Goal: Check status: Check status

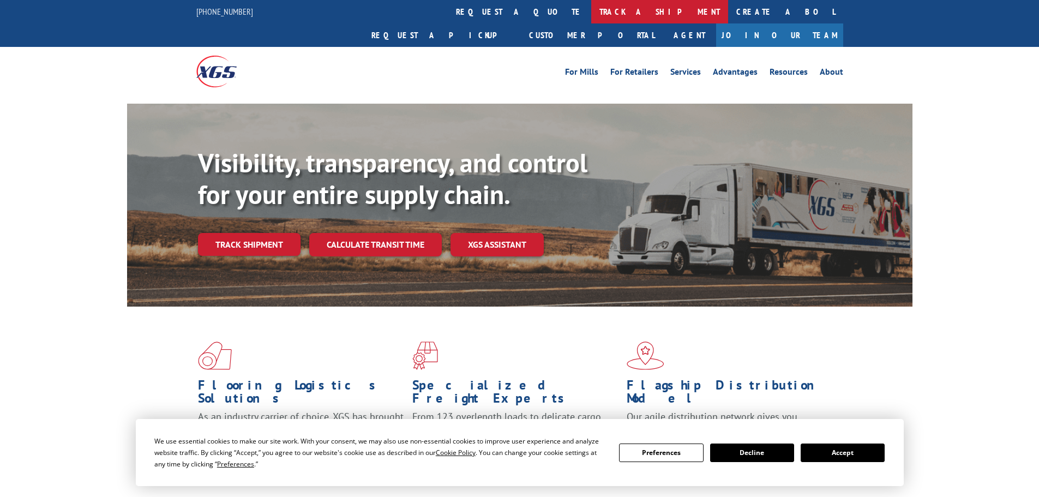
click at [591, 15] on link "track a shipment" at bounding box center [659, 11] width 137 height 23
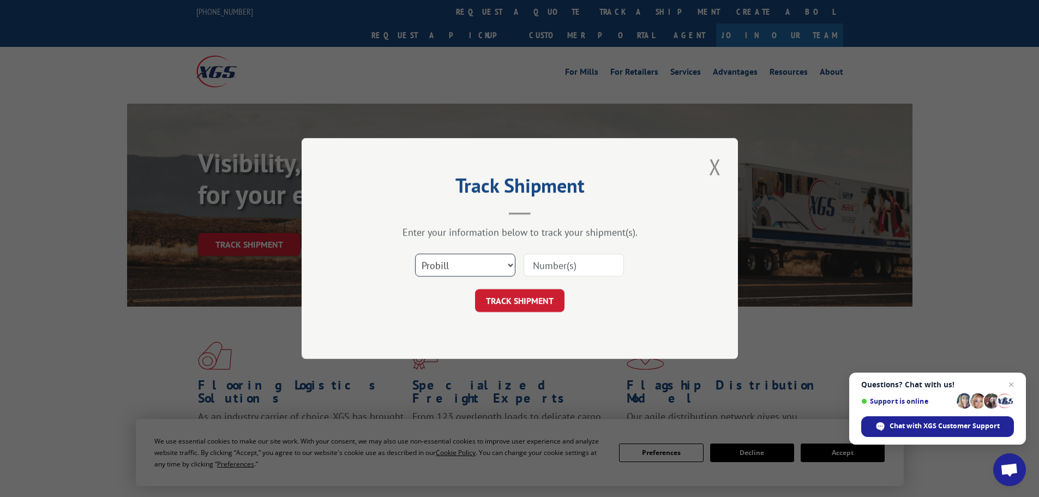
click at [479, 264] on select "Select category... Probill BOL PO" at bounding box center [465, 265] width 100 height 23
select select "bol"
click at [415, 254] on select "Select category... Probill BOL PO" at bounding box center [465, 265] width 100 height 23
paste input "5960077"
type input "5960077"
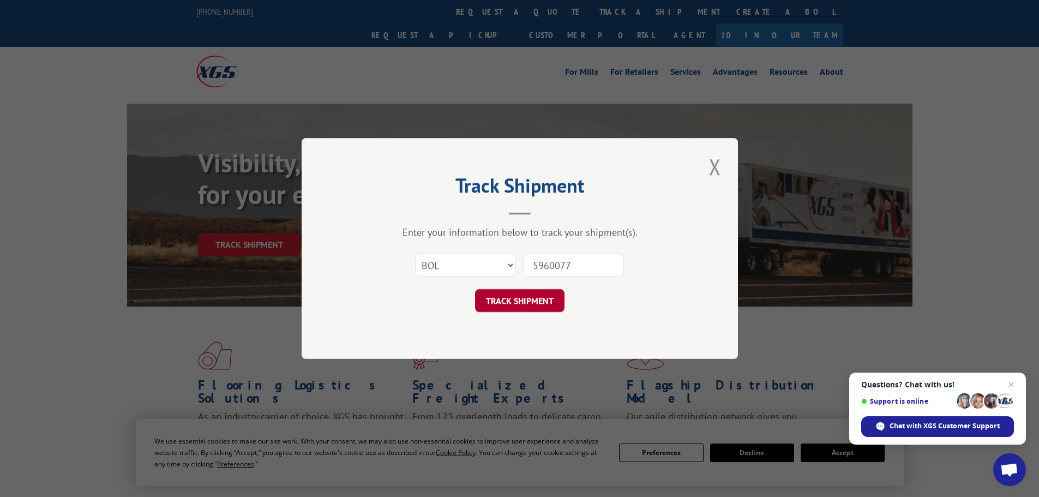
click at [543, 303] on button "TRACK SHIPMENT" at bounding box center [519, 300] width 89 height 23
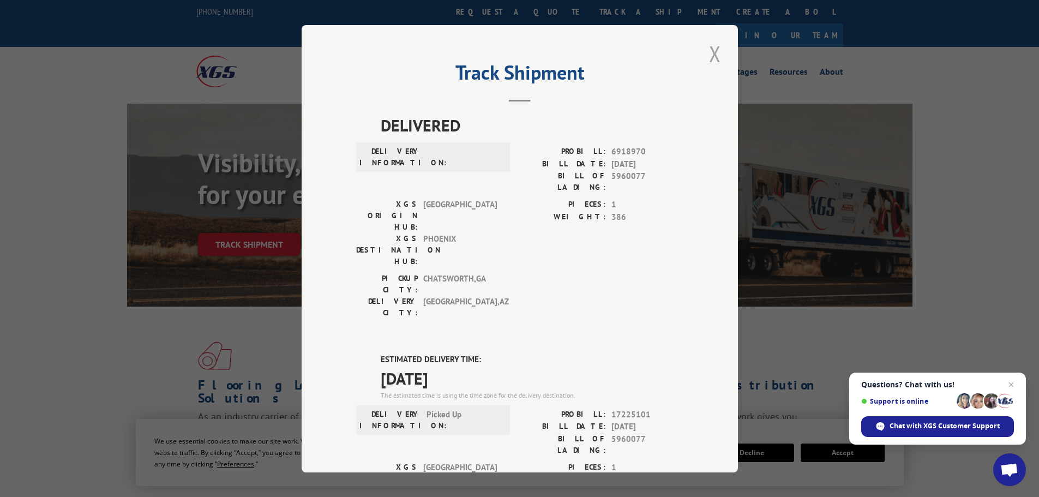
click at [710, 47] on button "Close modal" at bounding box center [715, 54] width 19 height 30
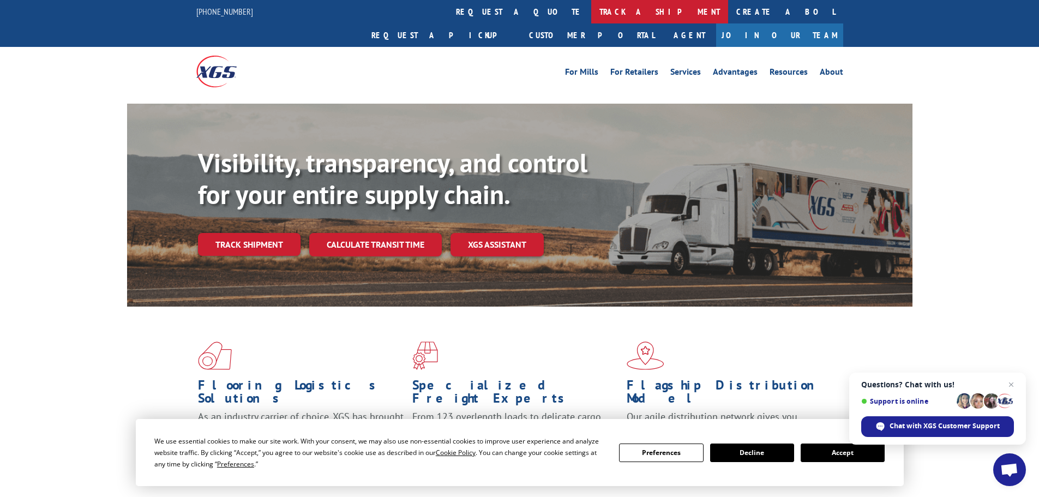
click at [591, 19] on link "track a shipment" at bounding box center [659, 11] width 137 height 23
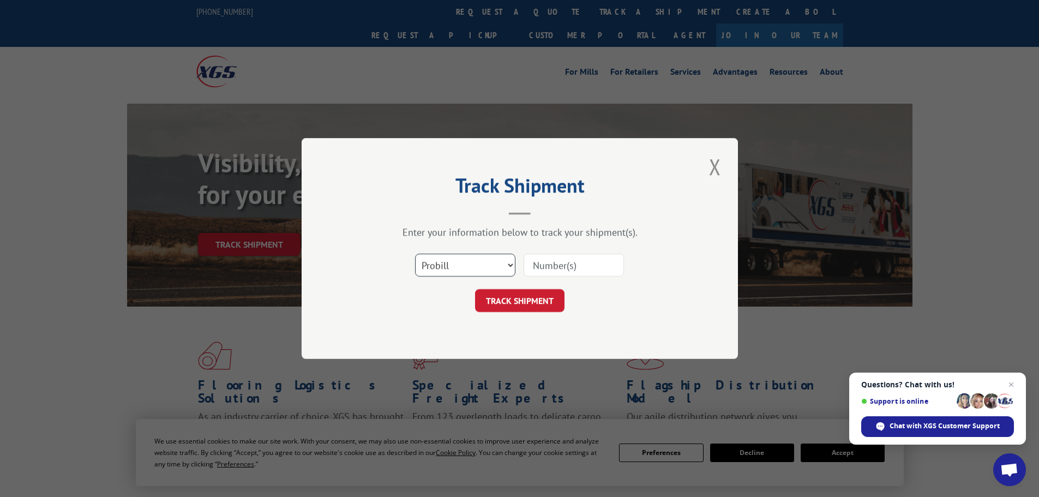
click at [500, 264] on select "Select category... Probill BOL PO" at bounding box center [465, 265] width 100 height 23
select select "bol"
click at [415, 254] on select "Select category... Probill BOL PO" at bounding box center [465, 265] width 100 height 23
click at [560, 262] on input at bounding box center [574, 265] width 100 height 23
paste input "17059544"
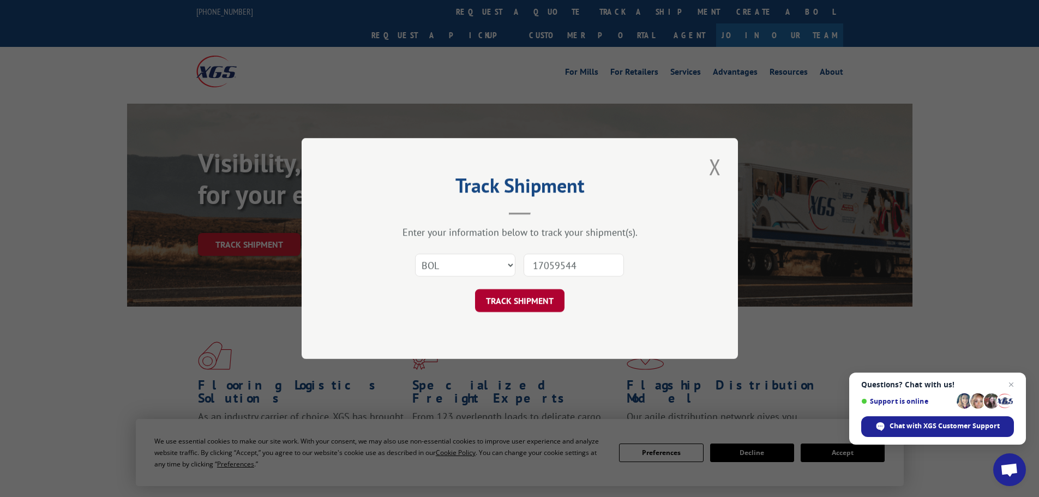
type input "17059544"
click at [533, 304] on button "TRACK SHIPMENT" at bounding box center [519, 300] width 89 height 23
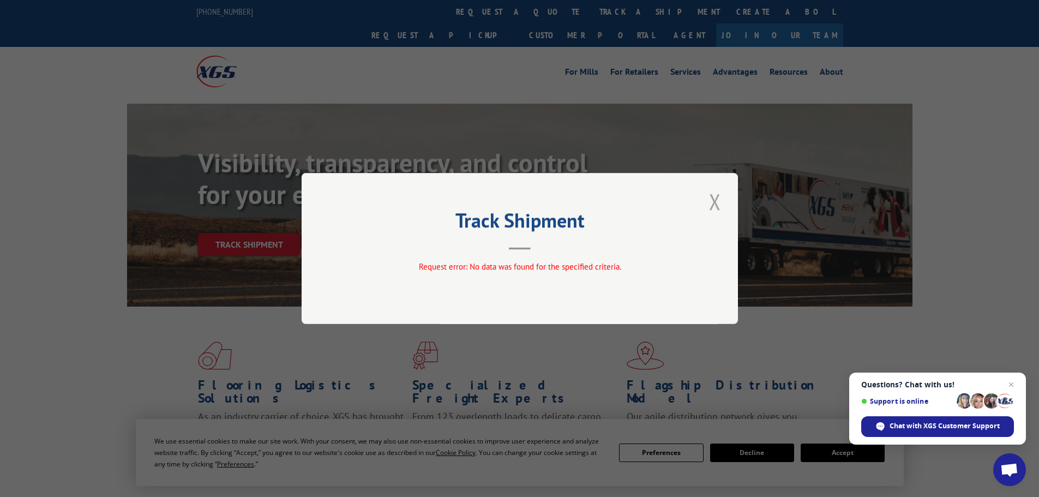
click at [719, 202] on button "Close modal" at bounding box center [715, 202] width 19 height 30
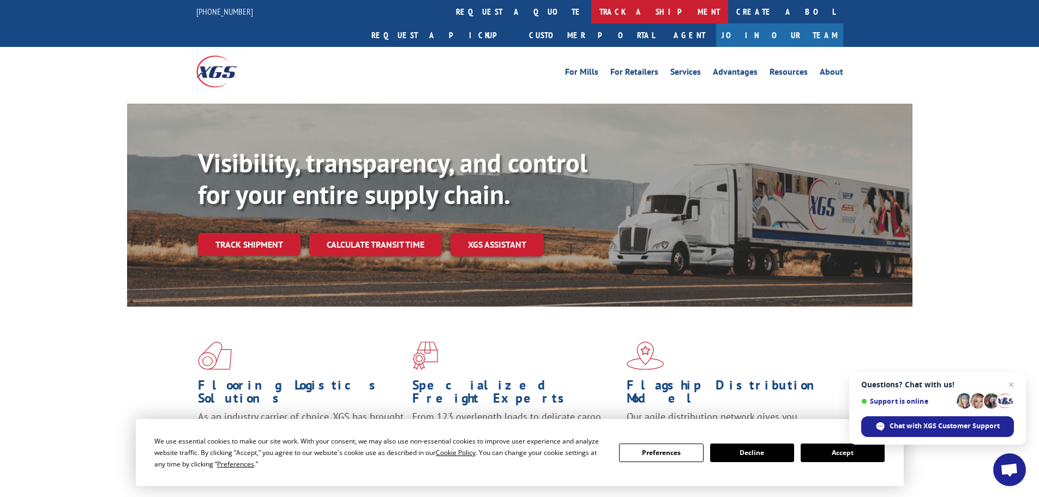
click at [591, 5] on link "track a shipment" at bounding box center [659, 11] width 137 height 23
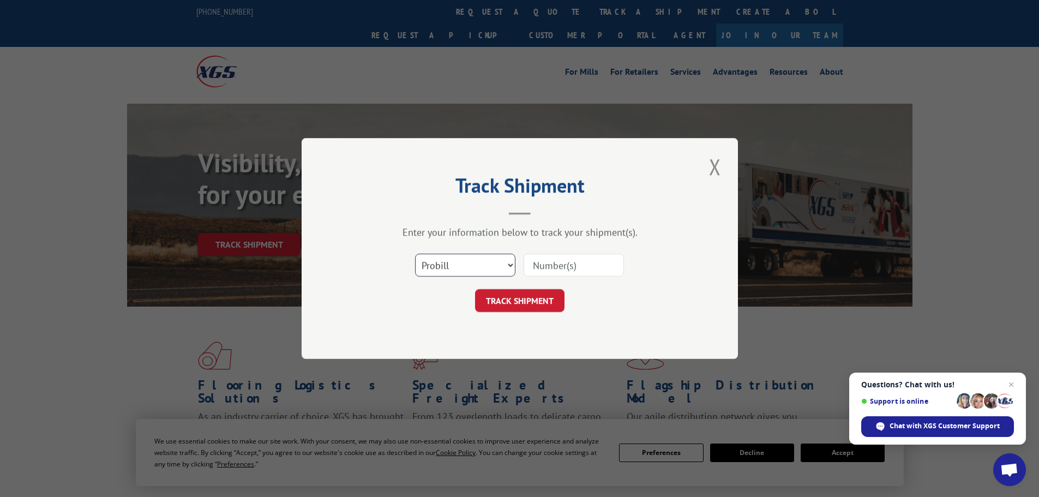
click at [456, 272] on select "Select category... Probill BOL PO" at bounding box center [465, 265] width 100 height 23
click at [415, 254] on select "Select category... Probill BOL PO" at bounding box center [465, 265] width 100 height 23
paste input "17059544"
type input "17059544"
click at [531, 302] on button "TRACK SHIPMENT" at bounding box center [519, 300] width 89 height 23
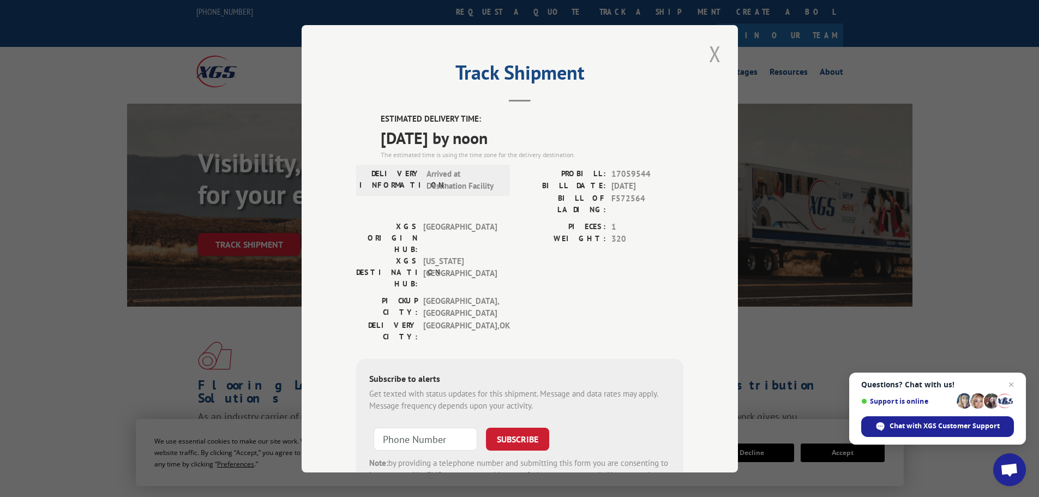
click at [708, 56] on button "Close modal" at bounding box center [715, 54] width 19 height 30
